Goal: Navigation & Orientation: Go to known website

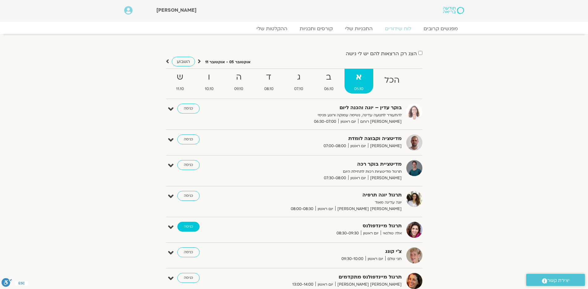
click at [183, 226] on link "כניסה" at bounding box center [188, 227] width 22 height 10
